Goal: Information Seeking & Learning: Learn about a topic

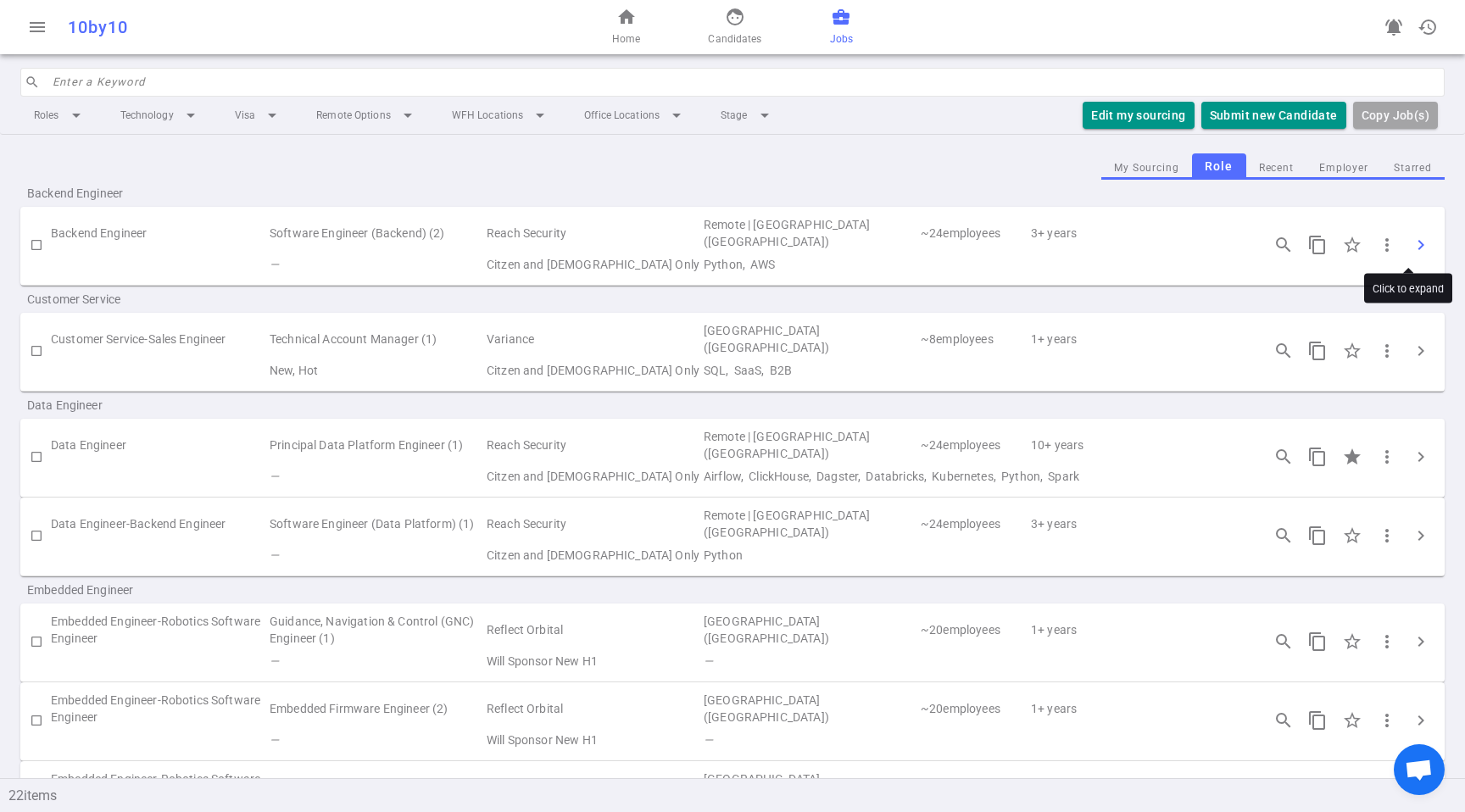
click at [1412, 246] on span "chevron_right" at bounding box center [1420, 244] width 21 height 21
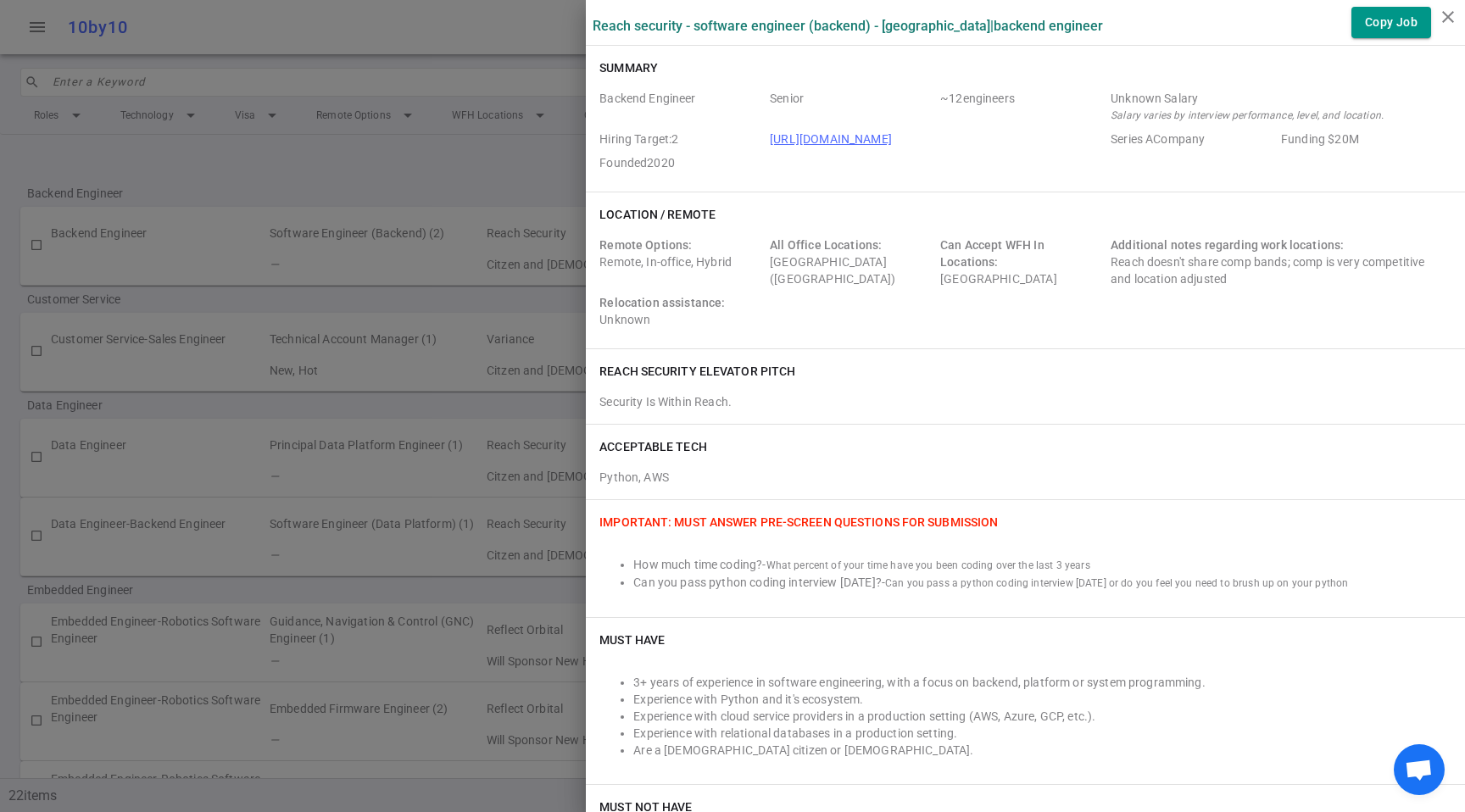
scroll to position [285, 0]
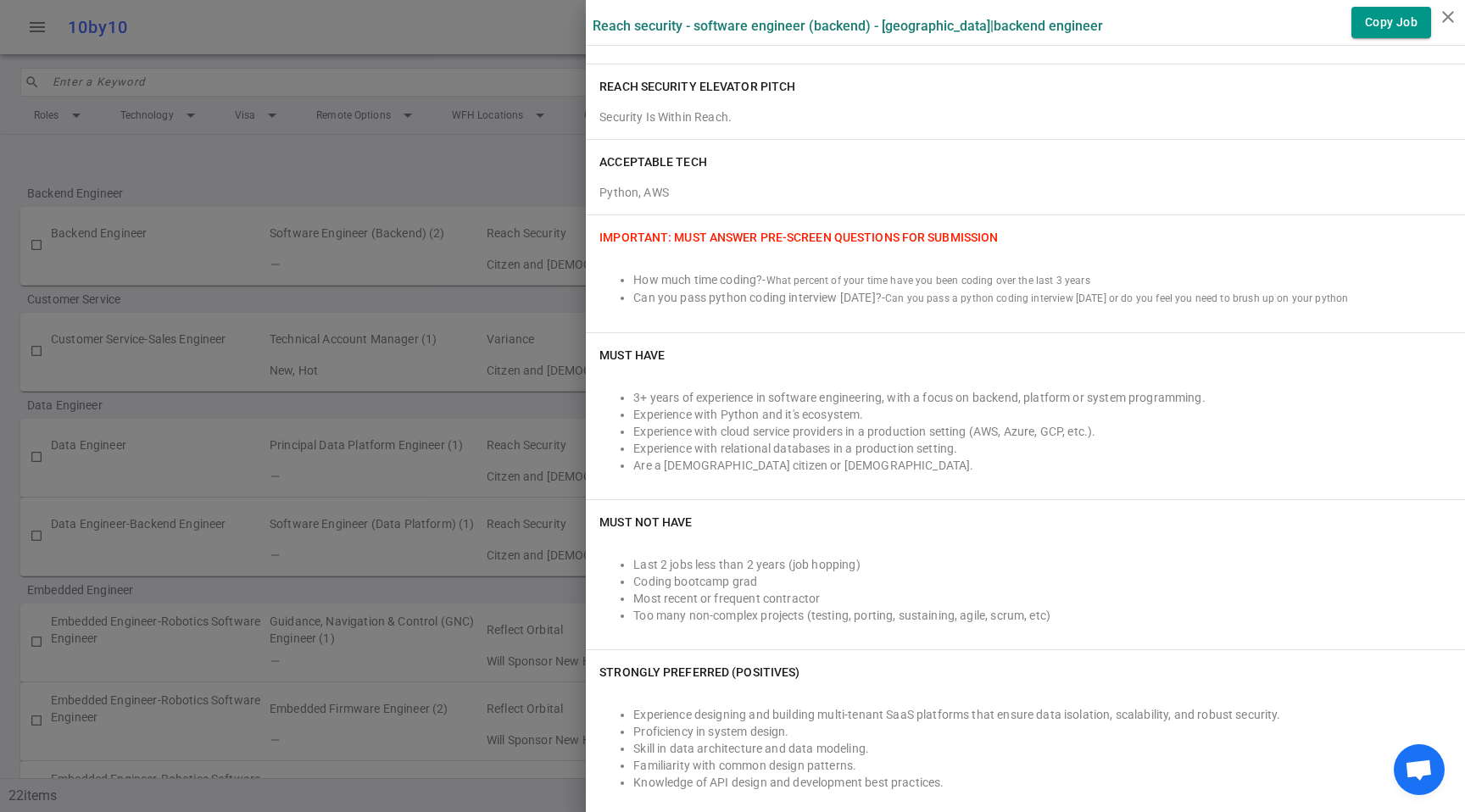
click at [1000, 299] on span "Can you pass a python coding interview [DATE] or do you feel you need to brush …" at bounding box center [1116, 298] width 463 height 12
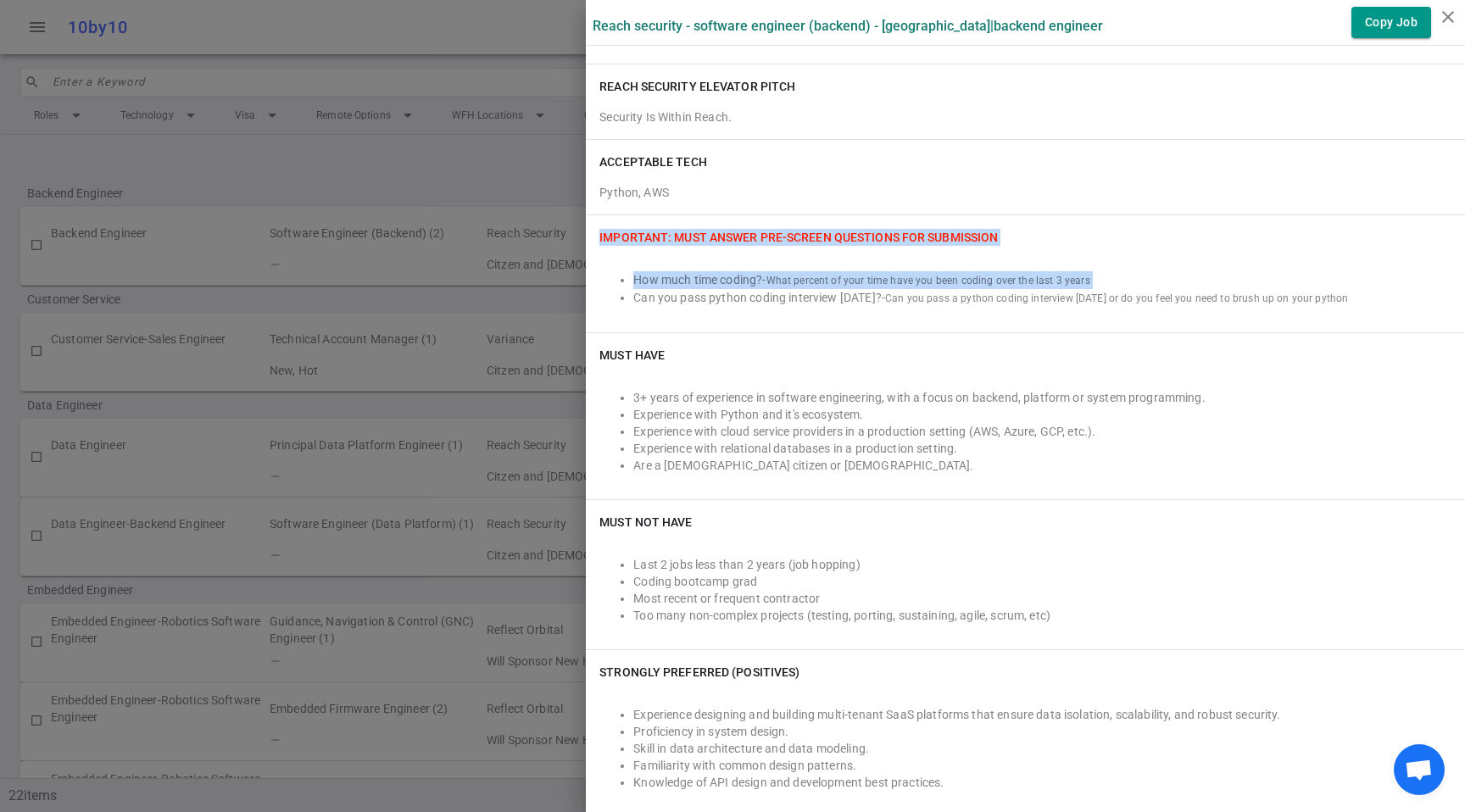
click at [1000, 299] on span "Can you pass a python coding interview [DATE] or do you feel you need to brush …" at bounding box center [1116, 298] width 463 height 12
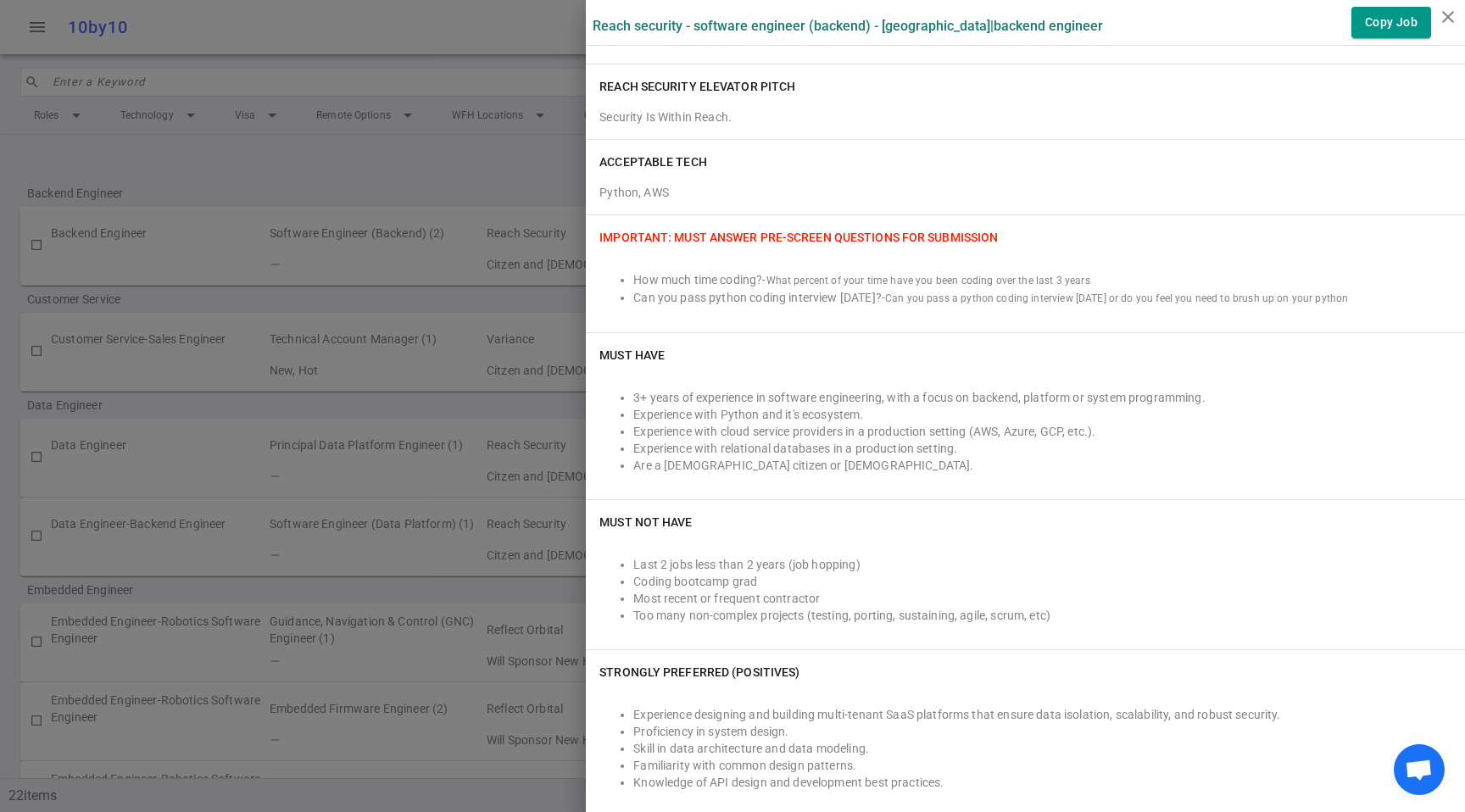
click at [1025, 278] on span "What percent of your time have you been coding over the last 3 years" at bounding box center [928, 280] width 324 height 12
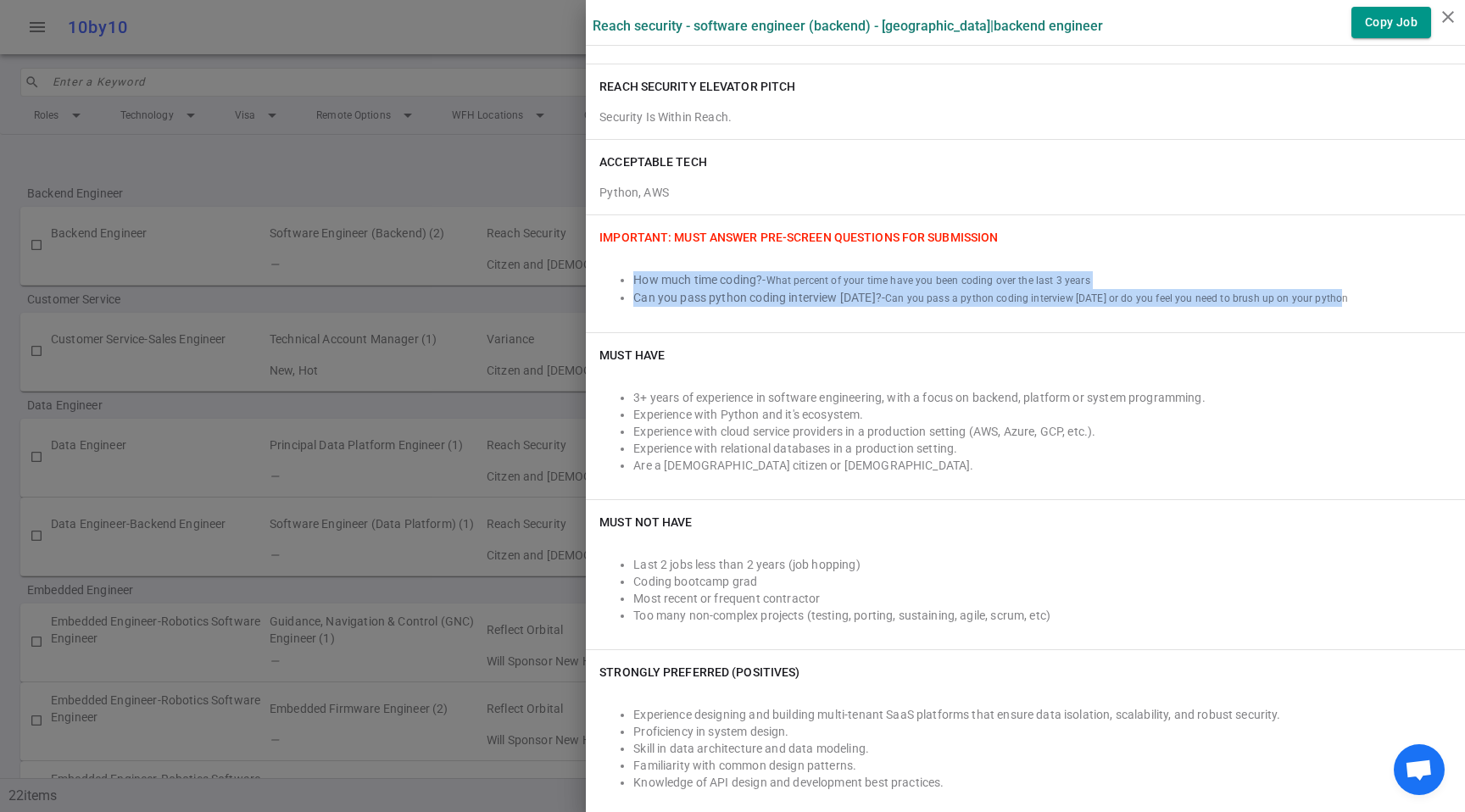
drag, startPoint x: 605, startPoint y: 276, endPoint x: 1362, endPoint y: 297, distance: 757.3
click at [1362, 297] on ul "How much time coding? - What percent of your time have you been coding over the…" at bounding box center [1025, 289] width 852 height 36
copy ul "How much time coding? - What percent of your time have you been coding over the…"
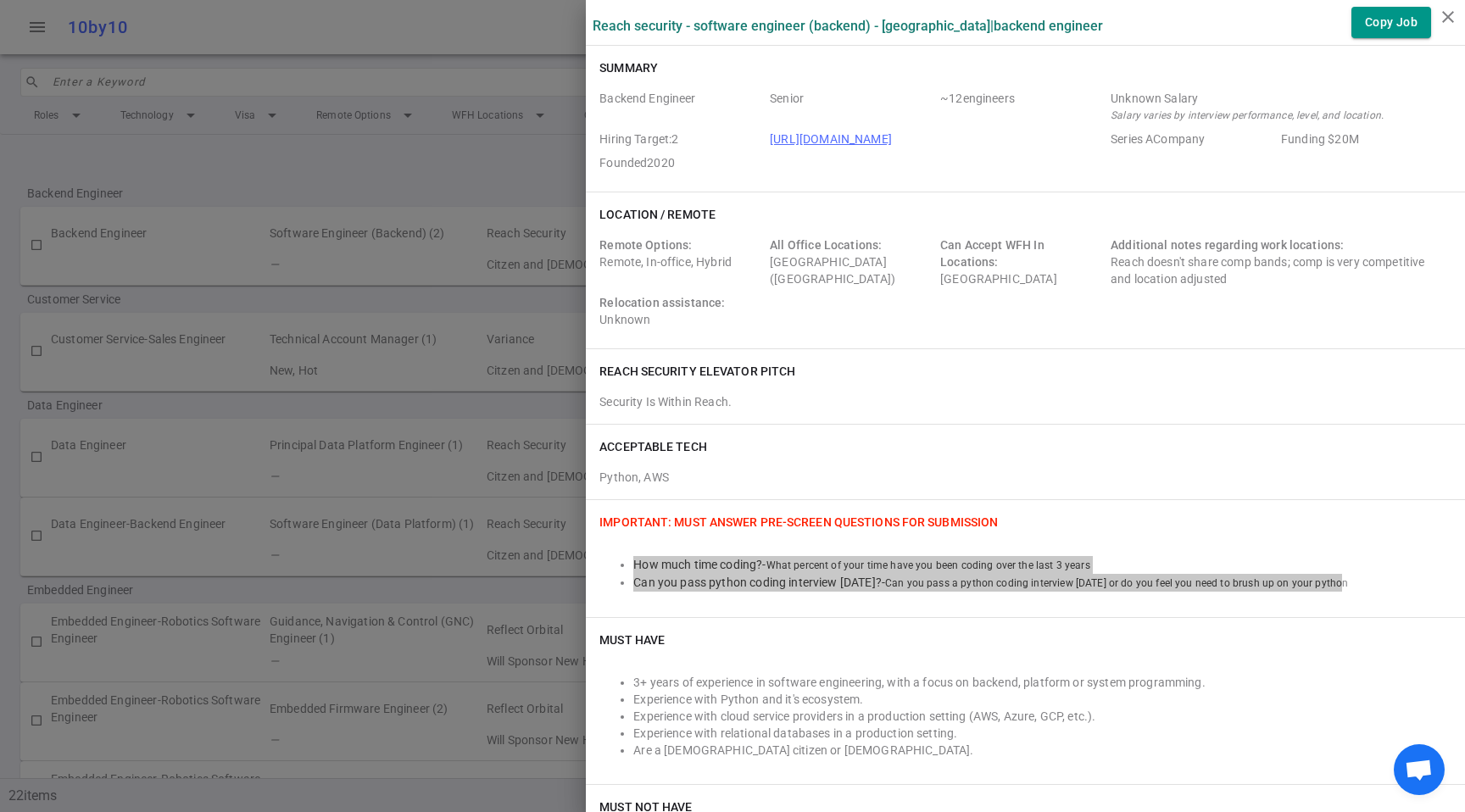
scroll to position [164, 0]
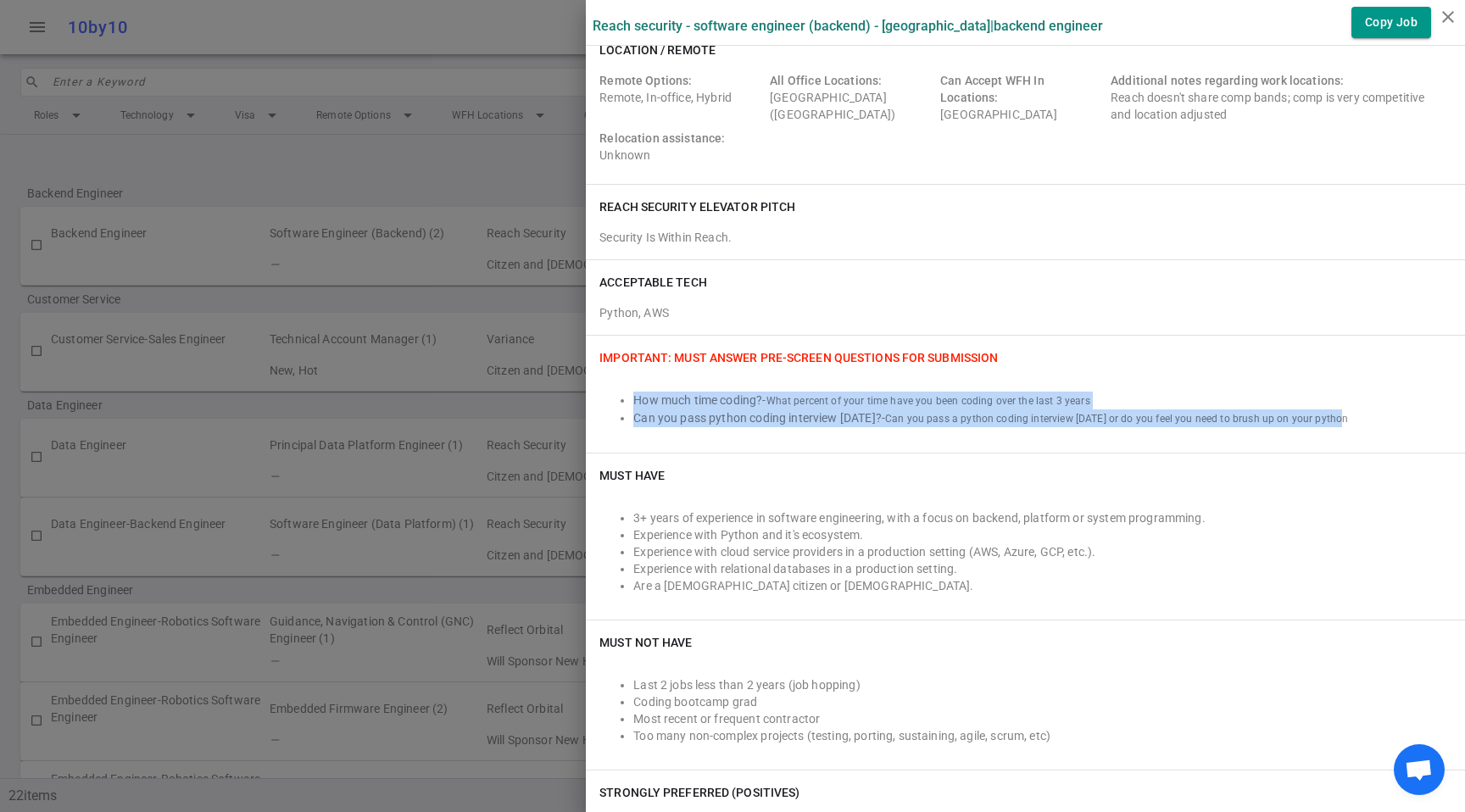
click at [1076, 529] on li "Experience with Python and it's ecosystem." at bounding box center [1042, 535] width 819 height 17
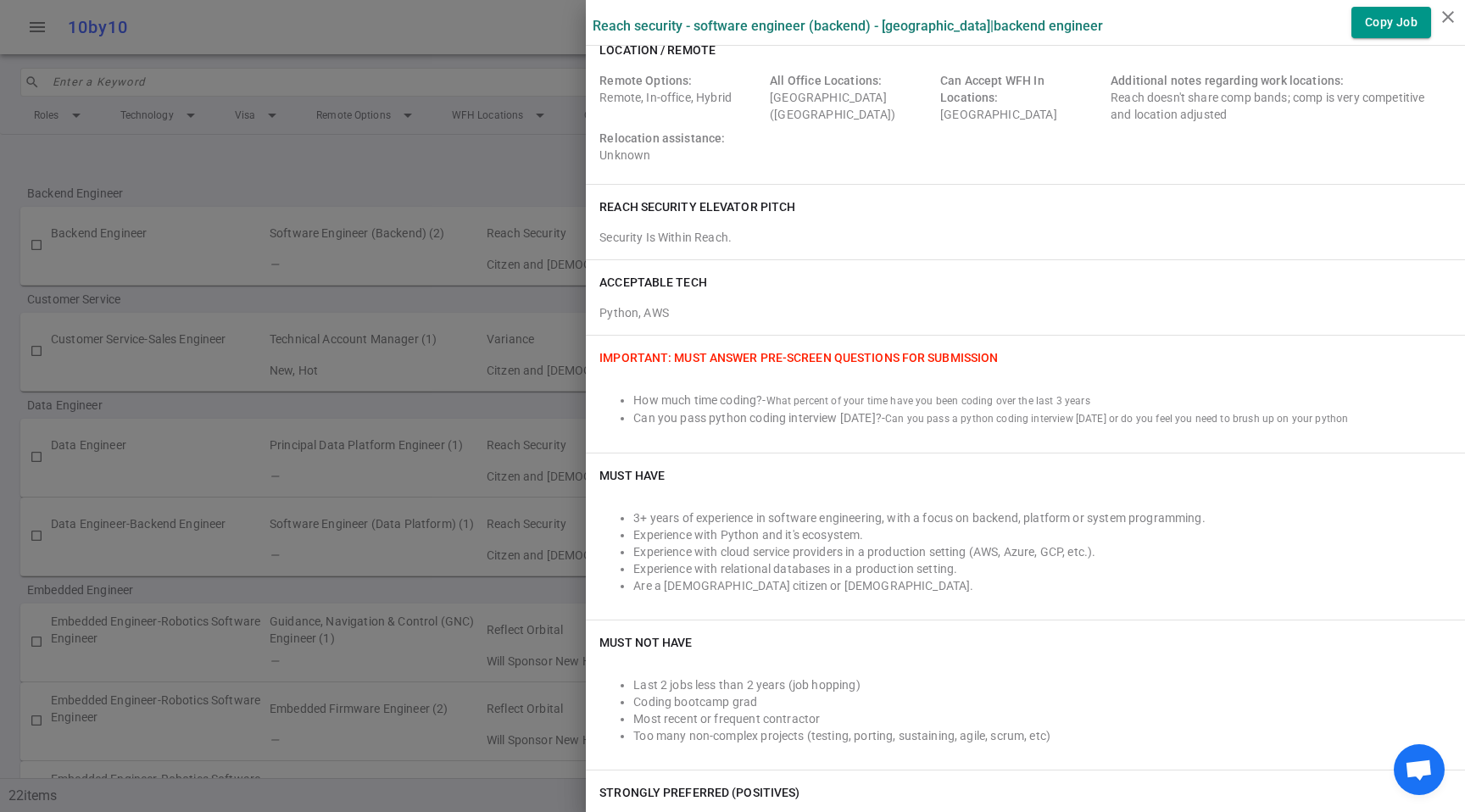
click at [1076, 529] on li "Experience with Python and it's ecosystem." at bounding box center [1042, 535] width 819 height 17
click at [1086, 541] on li "Experience with Python and it's ecosystem." at bounding box center [1042, 535] width 819 height 17
click at [870, 558] on li "Experience with cloud service providers in a production setting (AWS, Azure, GC…" at bounding box center [1042, 552] width 819 height 17
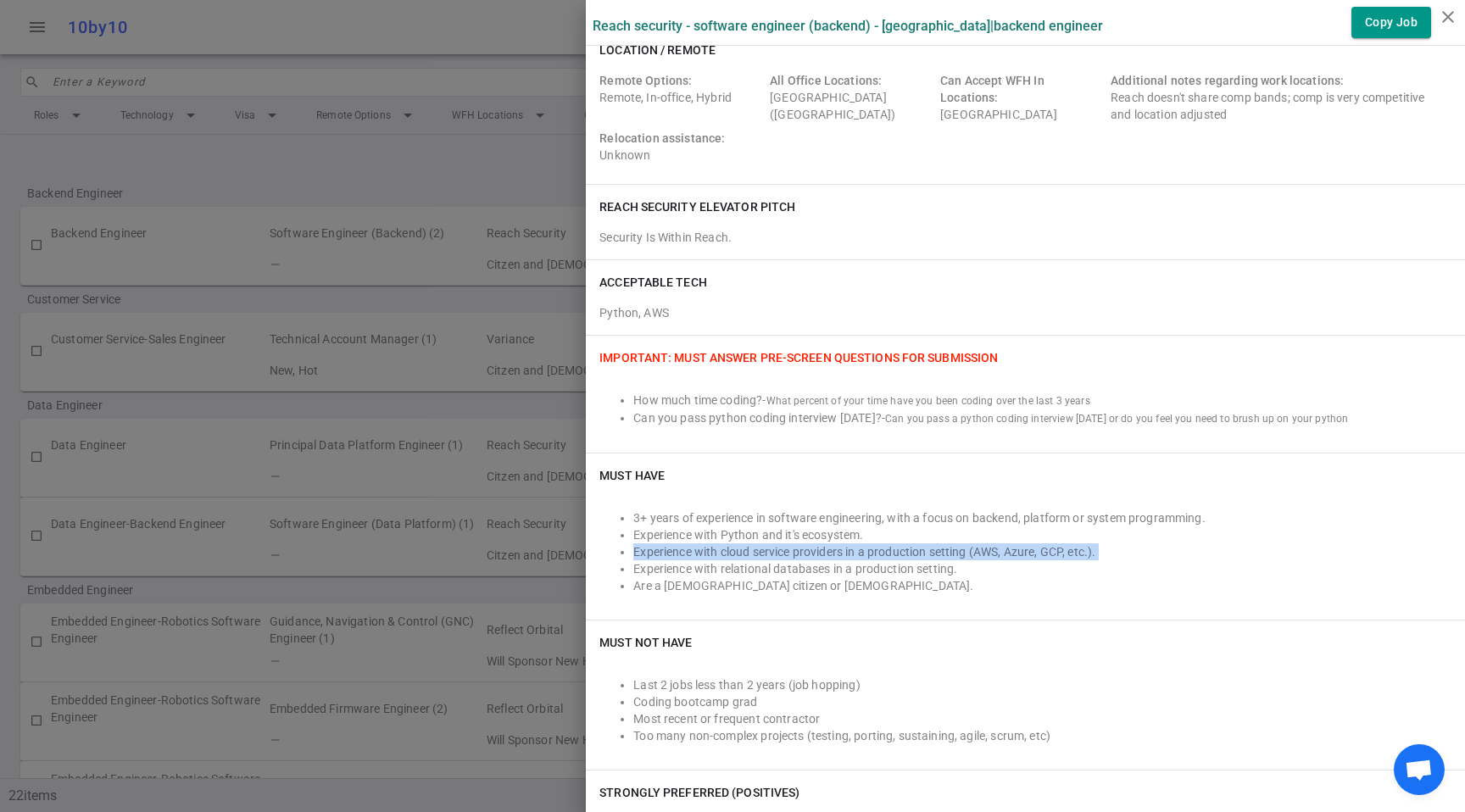
click at [870, 558] on li "Experience with cloud service providers in a production setting (AWS, Azure, GC…" at bounding box center [1042, 552] width 819 height 17
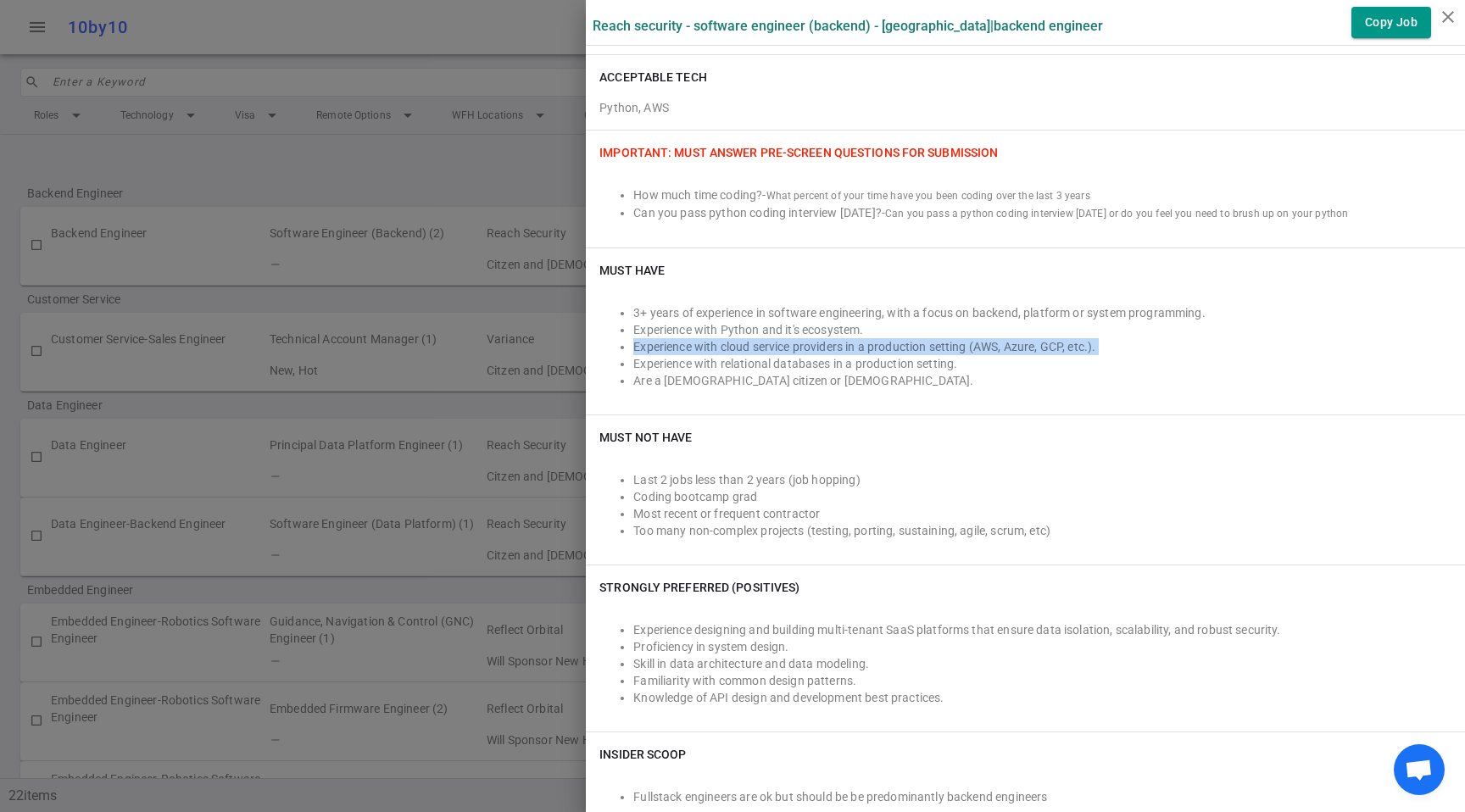
scroll to position [337, 0]
